Goal: Task Accomplishment & Management: Use online tool/utility

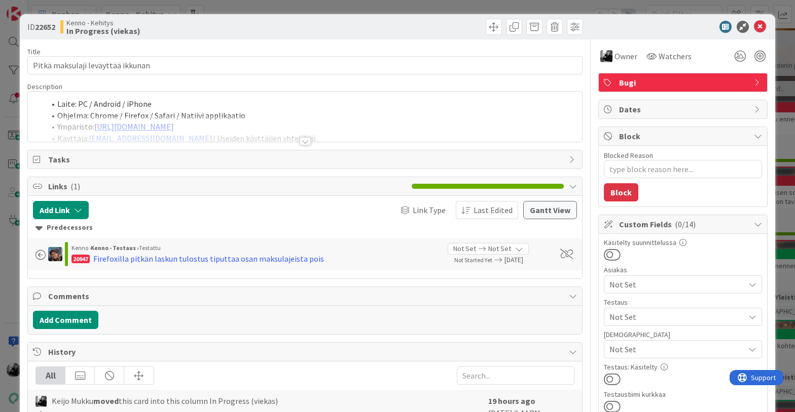
click at [310, 142] on div at bounding box center [304, 136] width 555 height 11
click at [303, 140] on div at bounding box center [304, 141] width 11 height 8
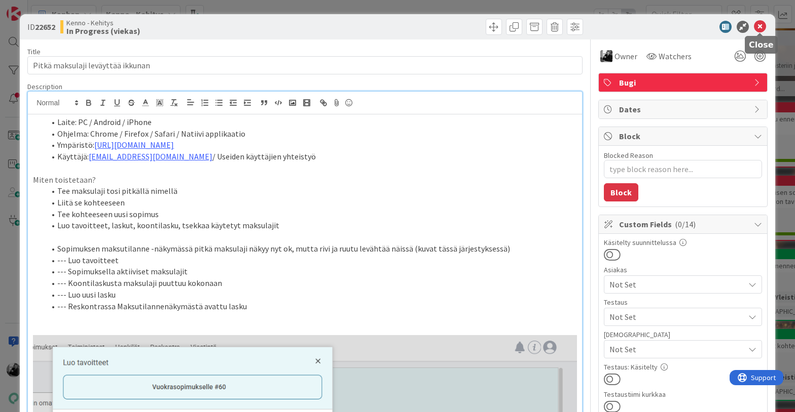
click at [765, 27] on icon at bounding box center [760, 27] width 12 height 12
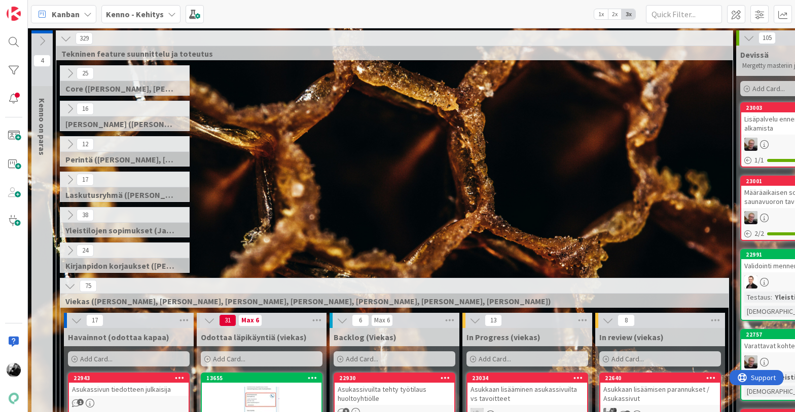
click at [685, 195] on div "17 Laskutusryhmä ([PERSON_NAME], [PERSON_NAME])" at bounding box center [394, 189] width 672 height 35
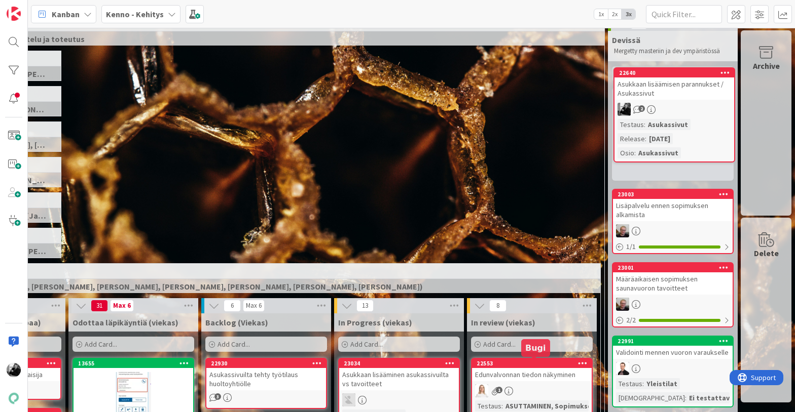
scroll to position [0, 128]
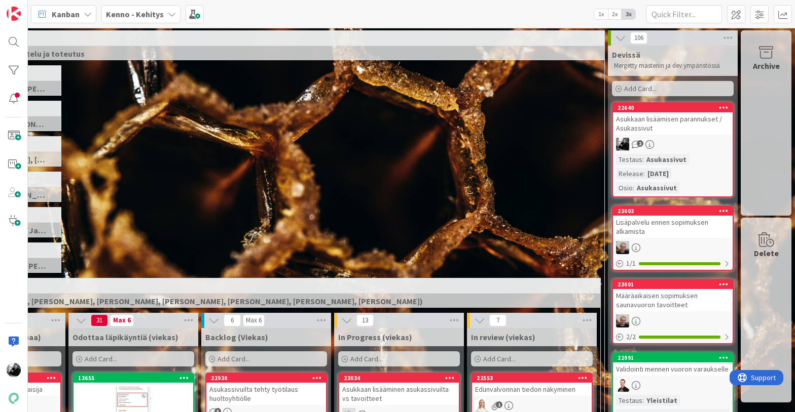
click at [656, 126] on div "Asukkaan lisäämisen parannukset / Asukassivut" at bounding box center [673, 123] width 120 height 22
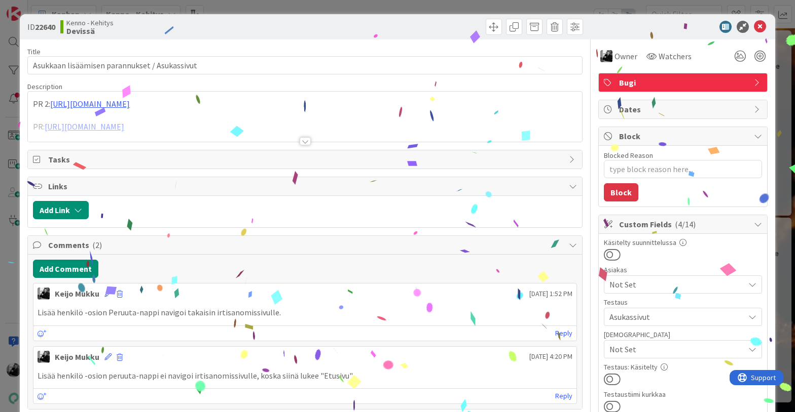
type textarea "x"
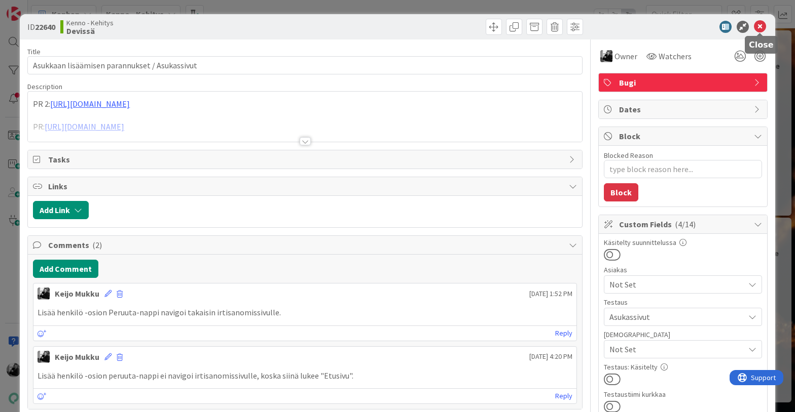
click at [763, 27] on icon at bounding box center [760, 27] width 12 height 12
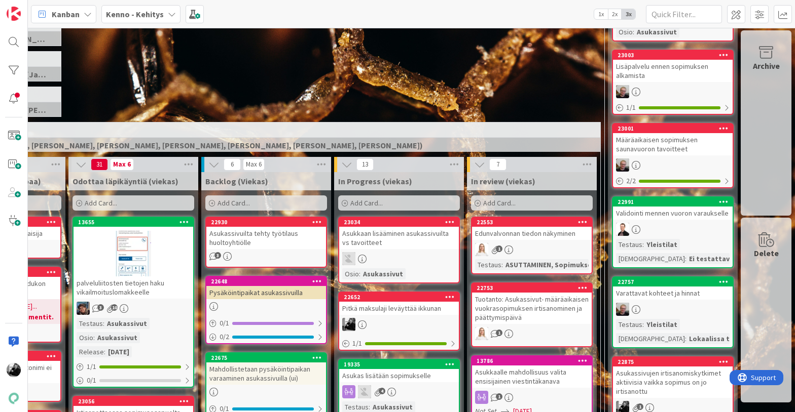
scroll to position [143, 128]
